Goal: Information Seeking & Learning: Understand process/instructions

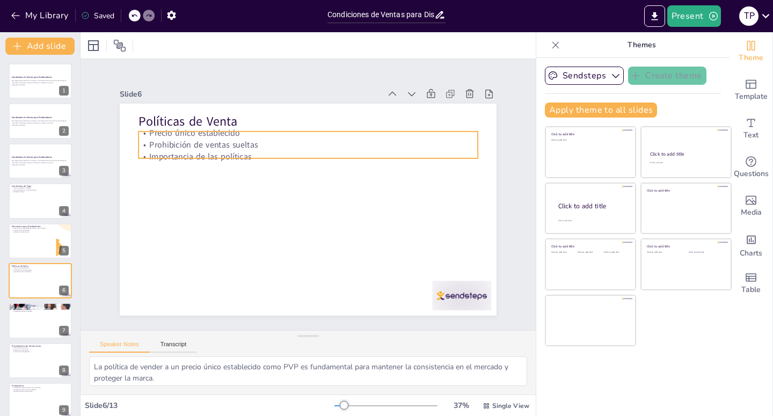
scroll to position [45, 0]
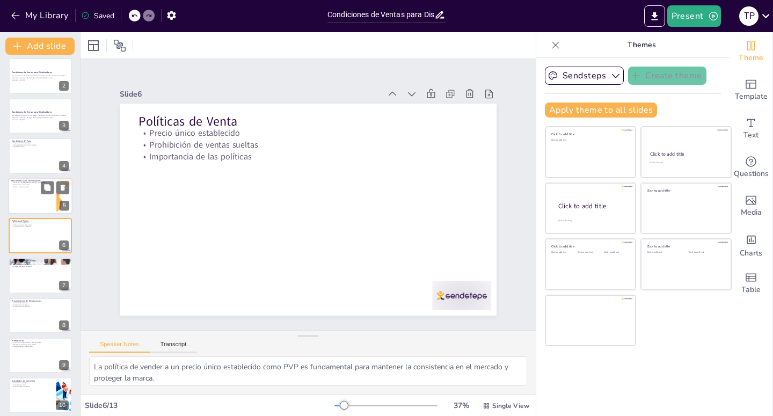
click at [40, 184] on p "Precios de las colecciones" at bounding box center [32, 185] width 42 height 2
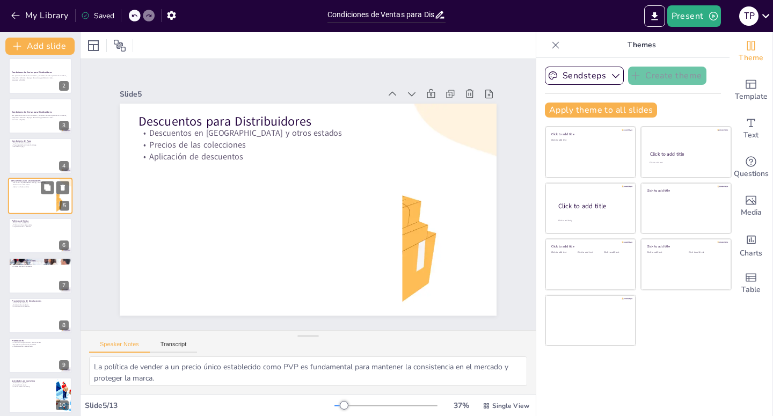
scroll to position [5, 0]
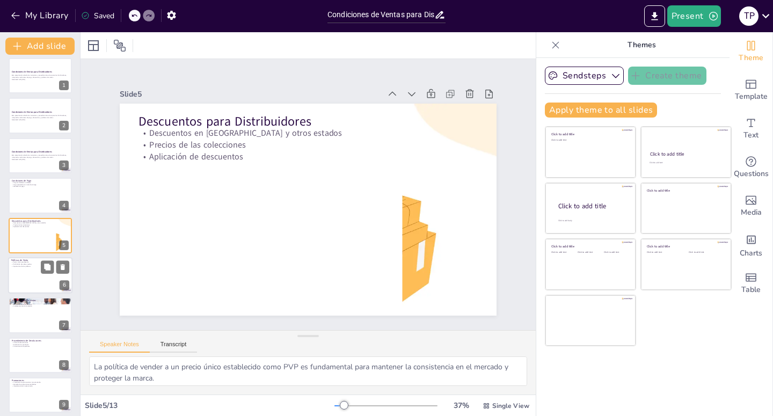
click at [40, 280] on div at bounding box center [40, 275] width 64 height 36
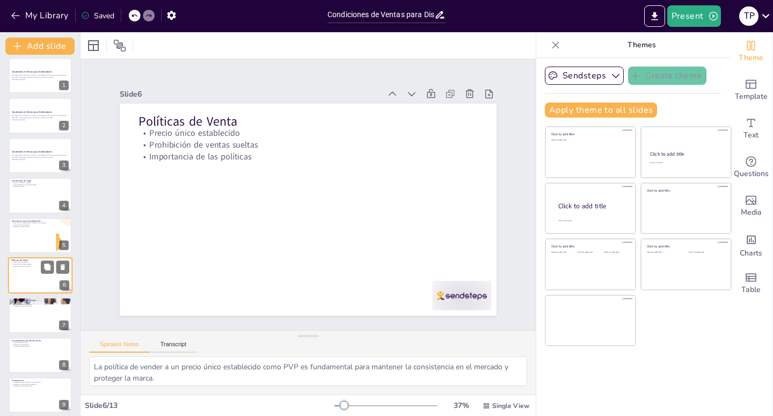
scroll to position [45, 0]
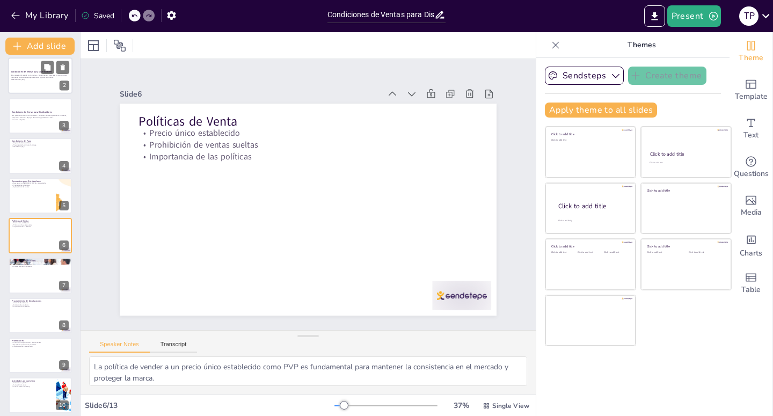
click at [35, 85] on div at bounding box center [40, 76] width 64 height 36
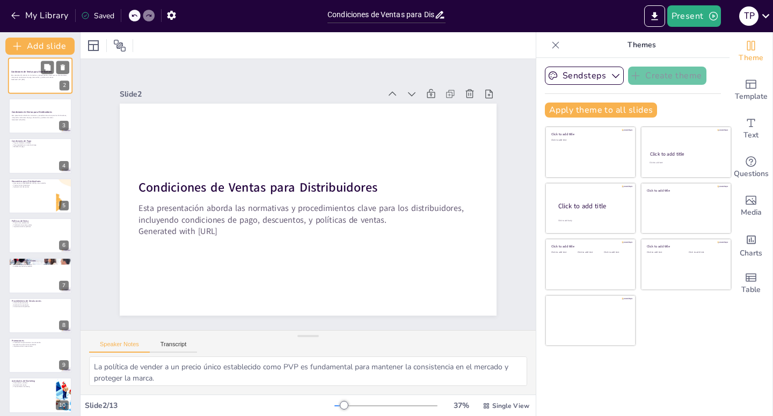
scroll to position [0, 0]
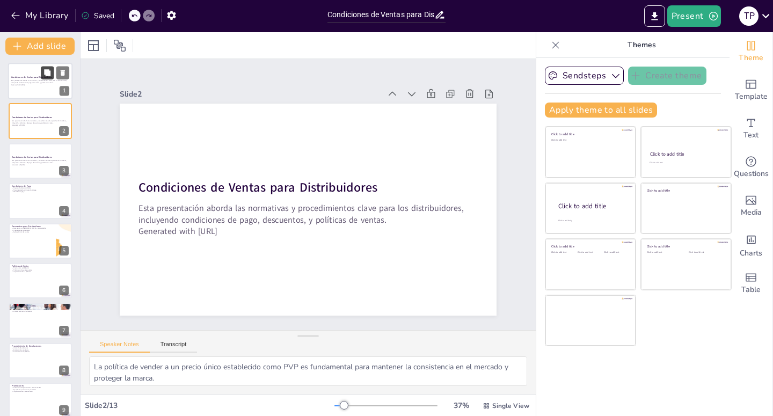
click at [43, 73] on button at bounding box center [47, 72] width 13 height 13
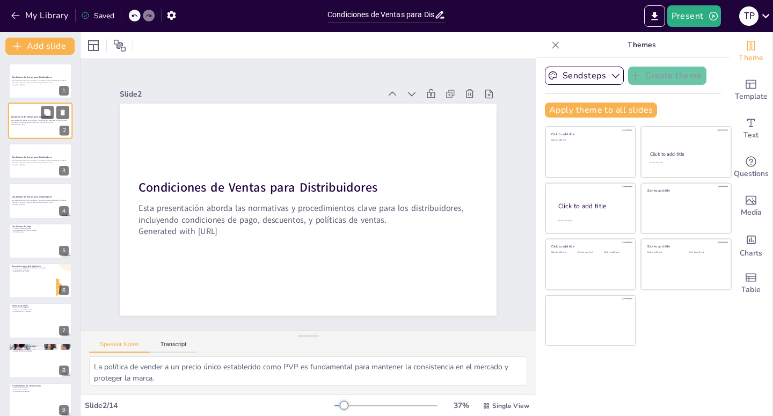
scroll to position [10, 0]
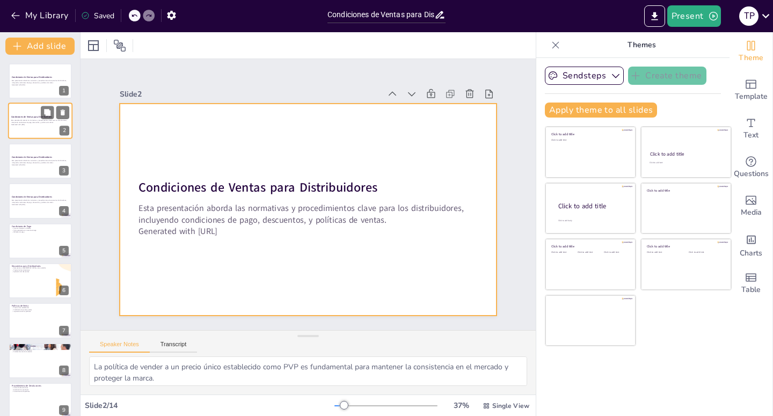
click at [30, 109] on div at bounding box center [40, 121] width 64 height 36
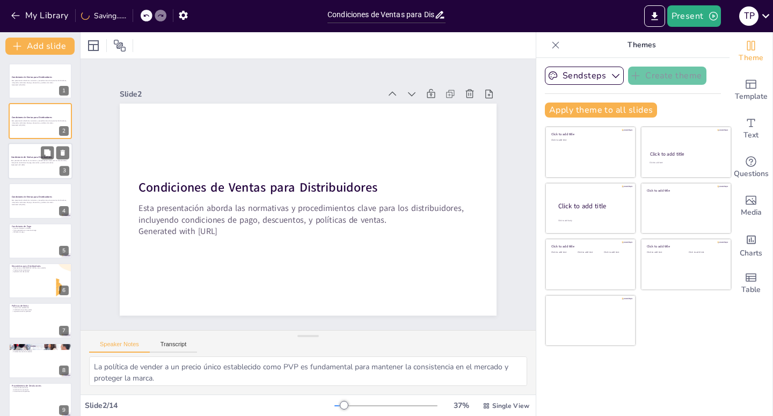
click at [33, 148] on div at bounding box center [40, 161] width 64 height 36
click at [33, 189] on div at bounding box center [40, 200] width 64 height 36
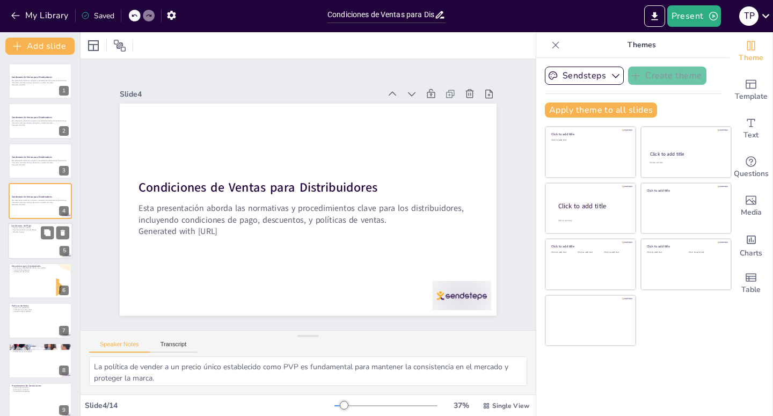
click at [32, 239] on div at bounding box center [40, 241] width 64 height 36
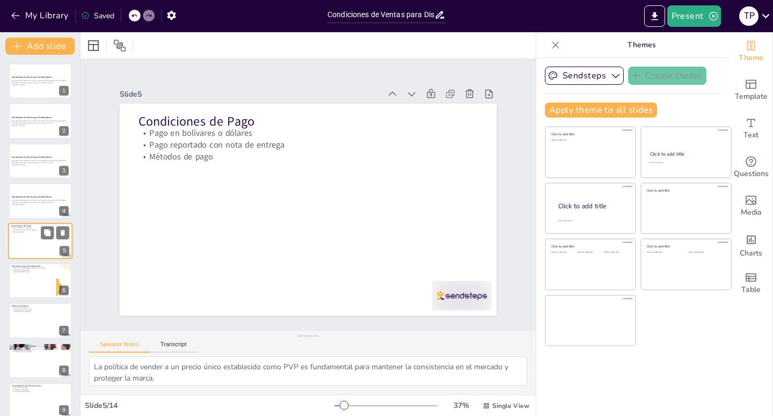
scroll to position [5, 0]
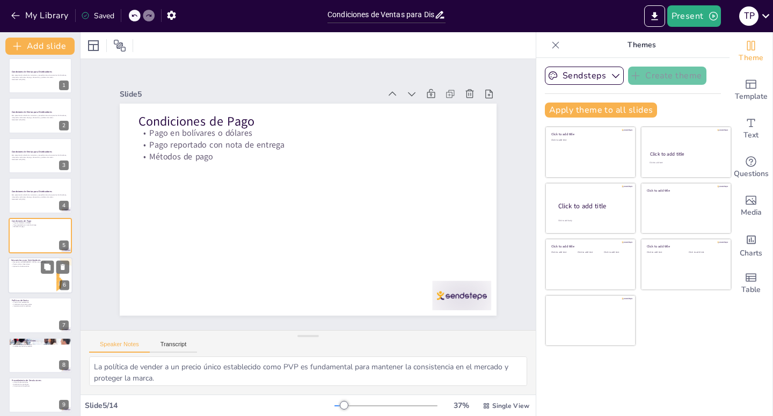
click at [42, 277] on div at bounding box center [40, 275] width 64 height 36
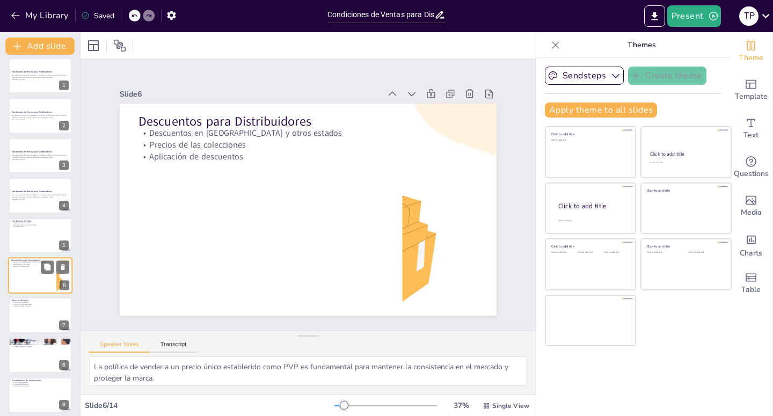
scroll to position [45, 0]
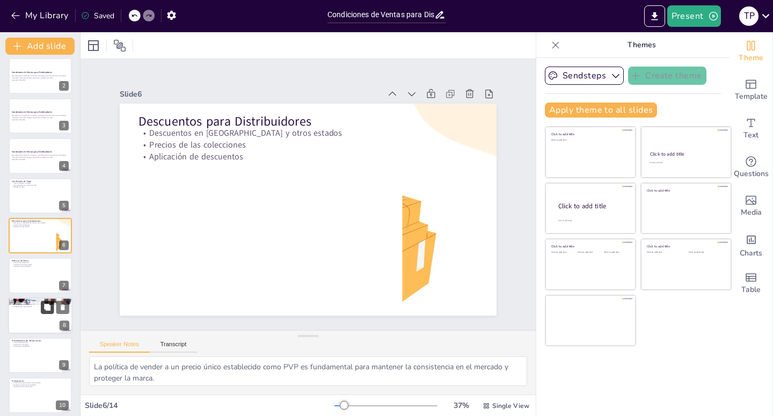
click at [44, 312] on button at bounding box center [47, 307] width 13 height 13
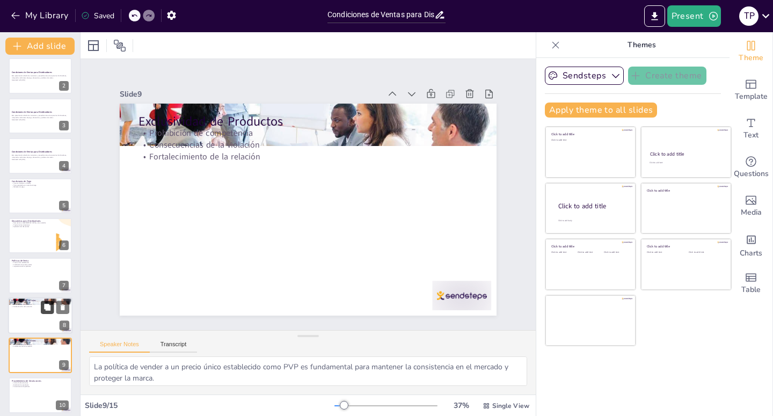
scroll to position [10, 0]
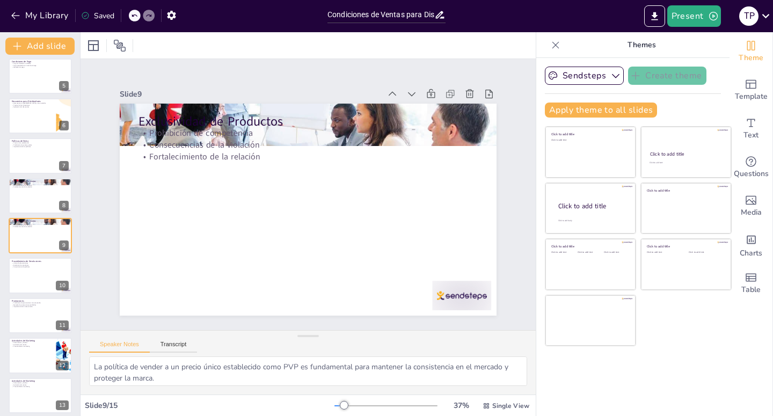
click at [239, 113] on p "Exclusividad de Productos" at bounding box center [307, 122] width 339 height 18
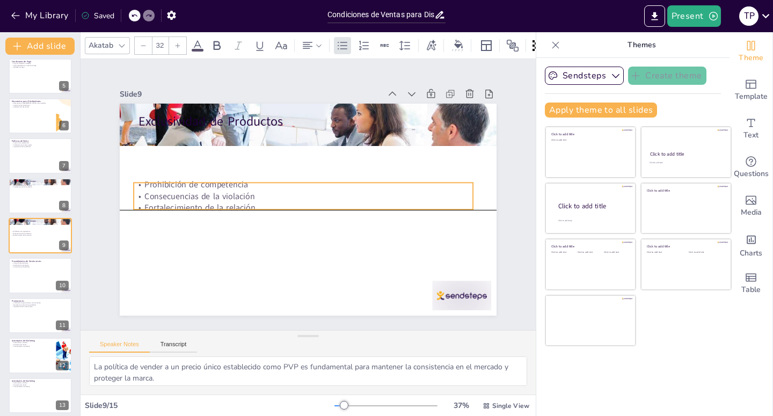
drag, startPoint x: 298, startPoint y: 131, endPoint x: 271, endPoint y: 122, distance: 29.0
click at [290, 197] on p "Consecuencias de la violación" at bounding box center [303, 197] width 339 height 12
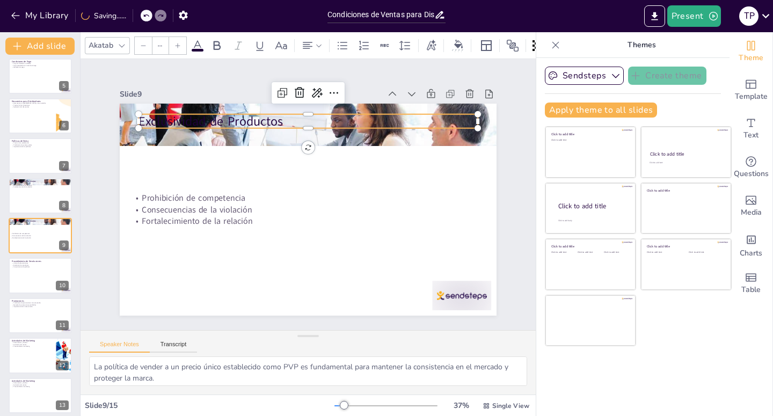
type input "48"
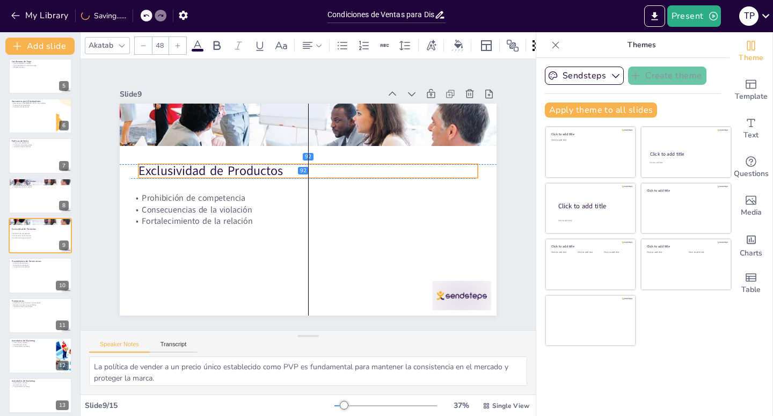
drag, startPoint x: 261, startPoint y: 105, endPoint x: 259, endPoint y: 152, distance: 46.7
click at [259, 162] on p "Exclusividad de Productos" at bounding box center [307, 171] width 339 height 18
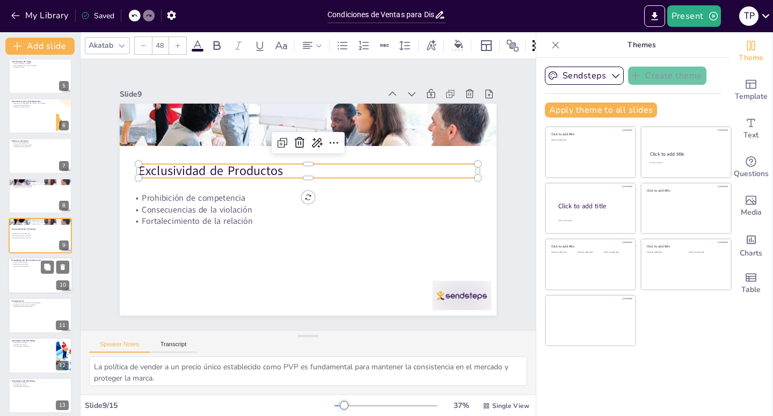
click at [36, 276] on div at bounding box center [40, 276] width 64 height 36
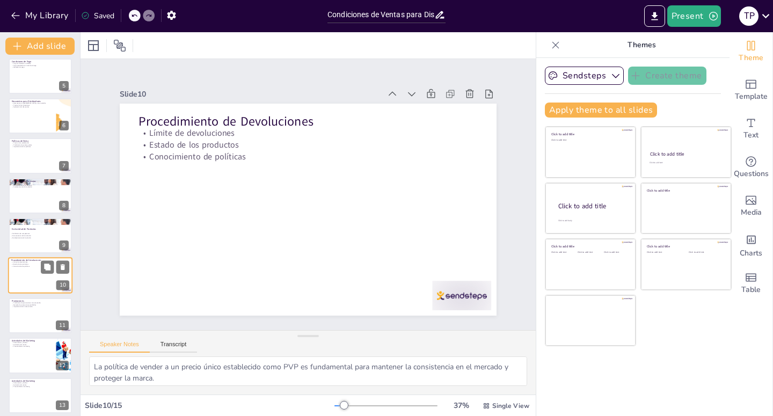
scroll to position [0, 0]
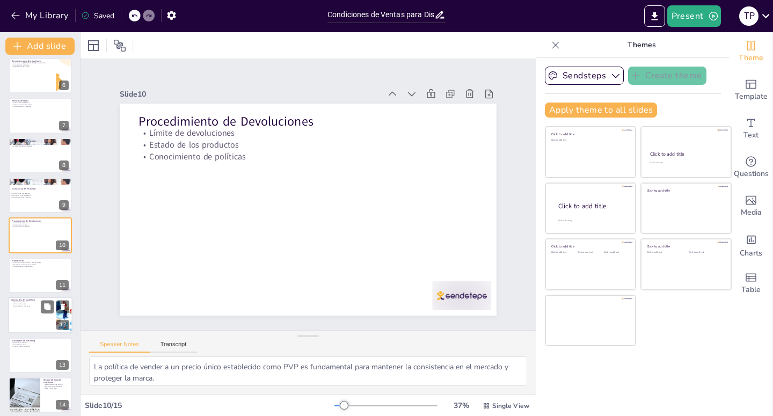
click at [36, 318] on div at bounding box center [40, 315] width 64 height 36
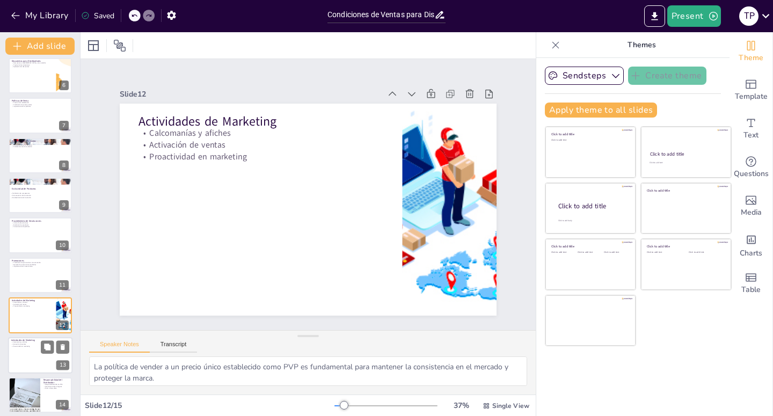
scroll to position [251, 0]
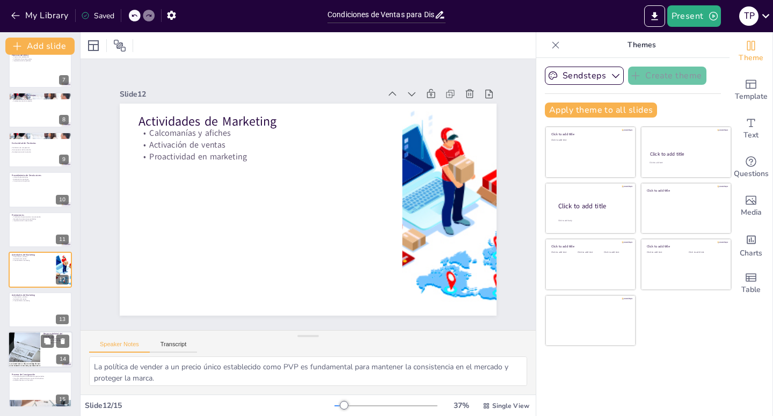
click at [47, 348] on div at bounding box center [40, 349] width 64 height 36
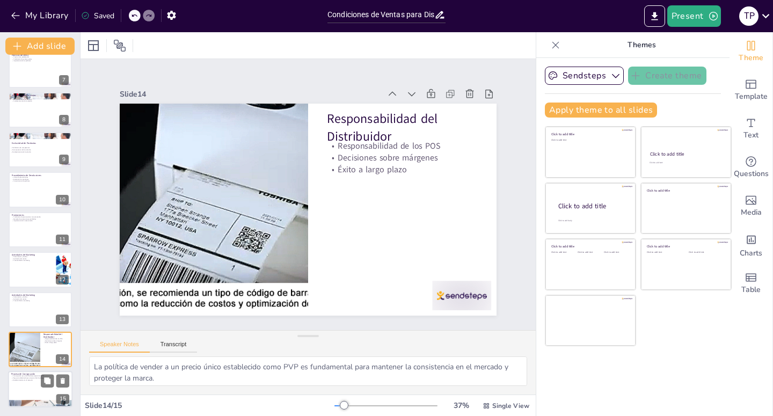
click at [26, 387] on div at bounding box center [40, 389] width 64 height 36
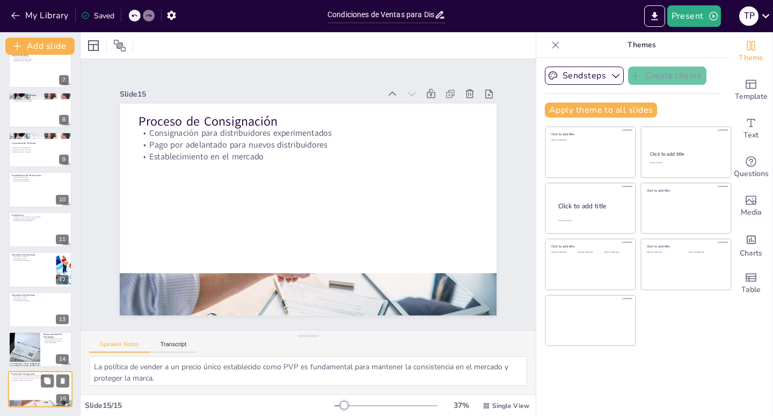
scroll to position [10, 0]
click at [49, 354] on div at bounding box center [40, 349] width 64 height 36
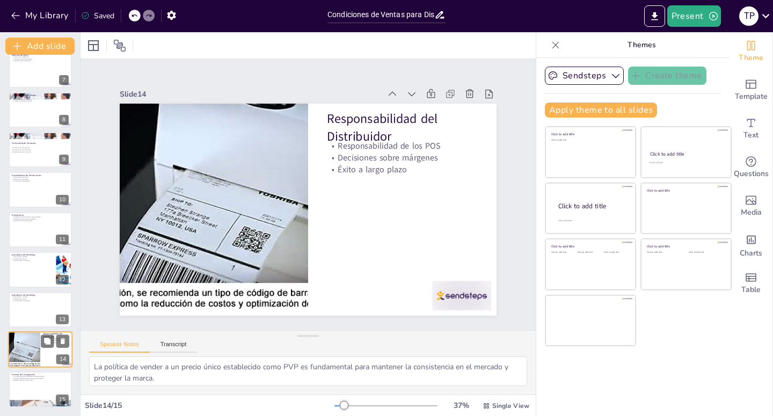
scroll to position [0, 0]
click at [41, 118] on div at bounding box center [40, 110] width 64 height 36
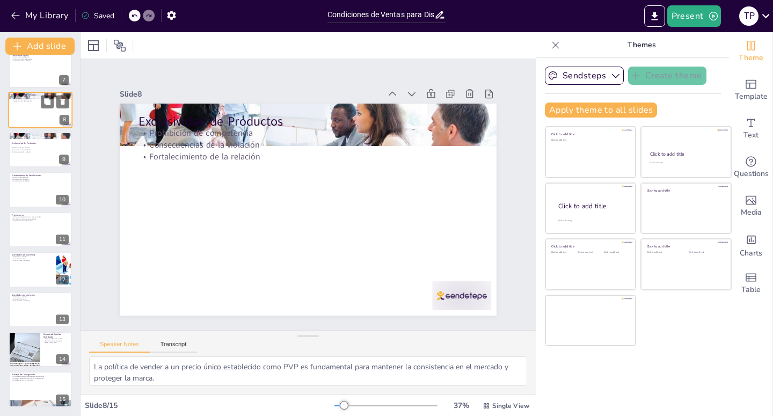
scroll to position [125, 0]
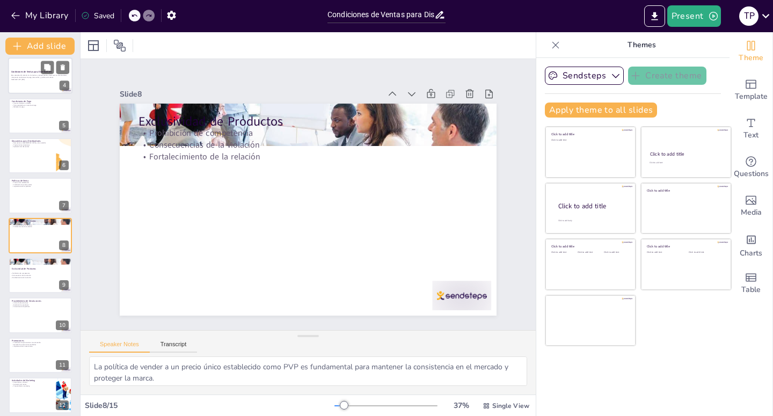
click at [41, 83] on div at bounding box center [40, 75] width 64 height 36
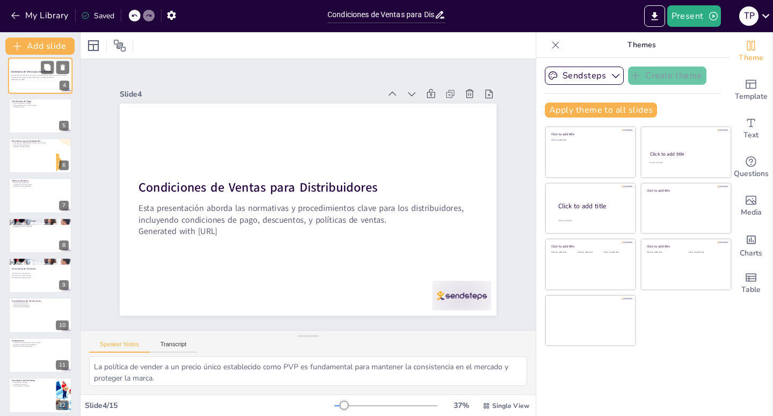
scroll to position [0, 0]
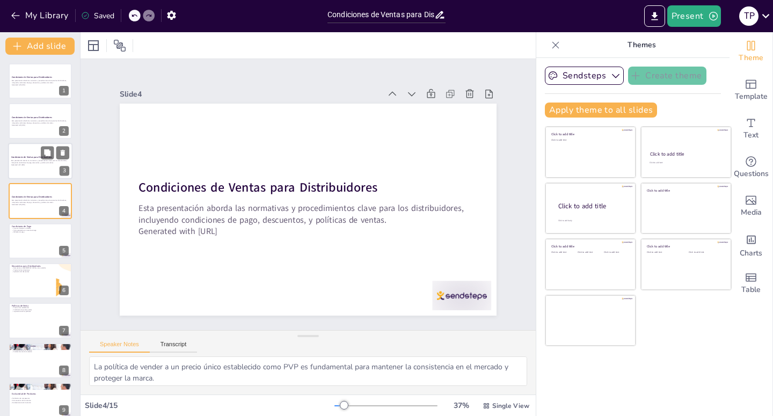
click at [35, 168] on div at bounding box center [40, 161] width 64 height 36
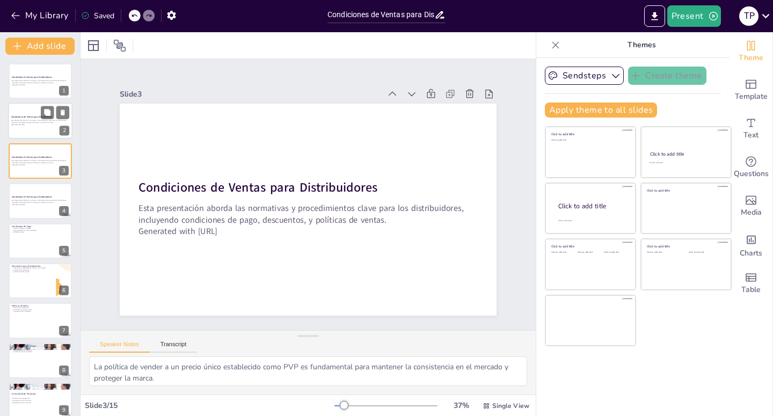
click at [39, 131] on div at bounding box center [40, 121] width 64 height 36
click at [36, 83] on p "Esta presentación aborda las normativas y procedimientos clave para los distrib…" at bounding box center [40, 82] width 58 height 4
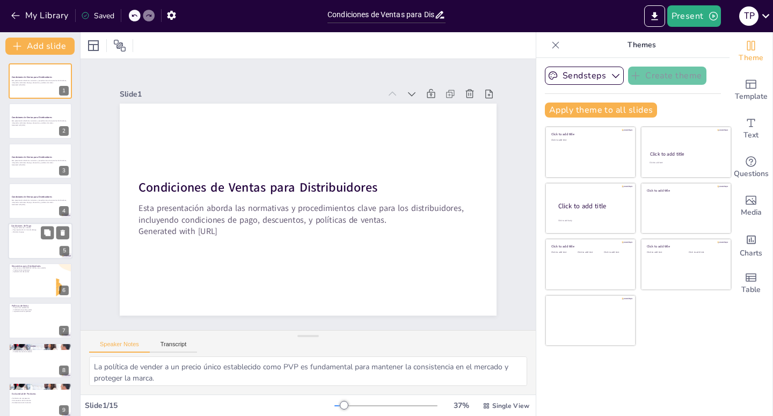
click at [35, 247] on div at bounding box center [40, 241] width 64 height 36
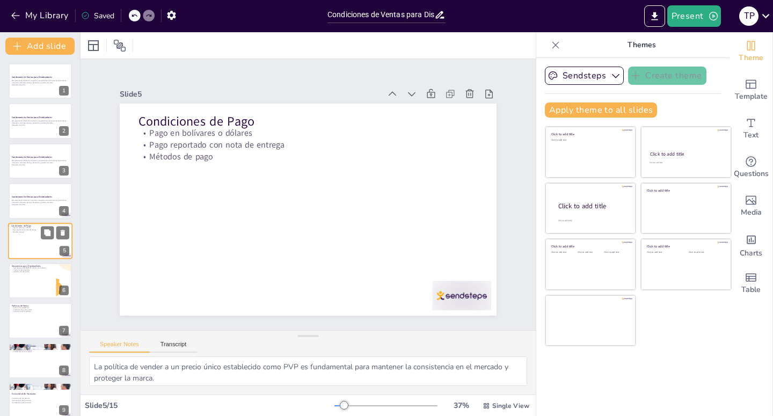
scroll to position [5, 0]
